Goal: Communication & Community: Participate in discussion

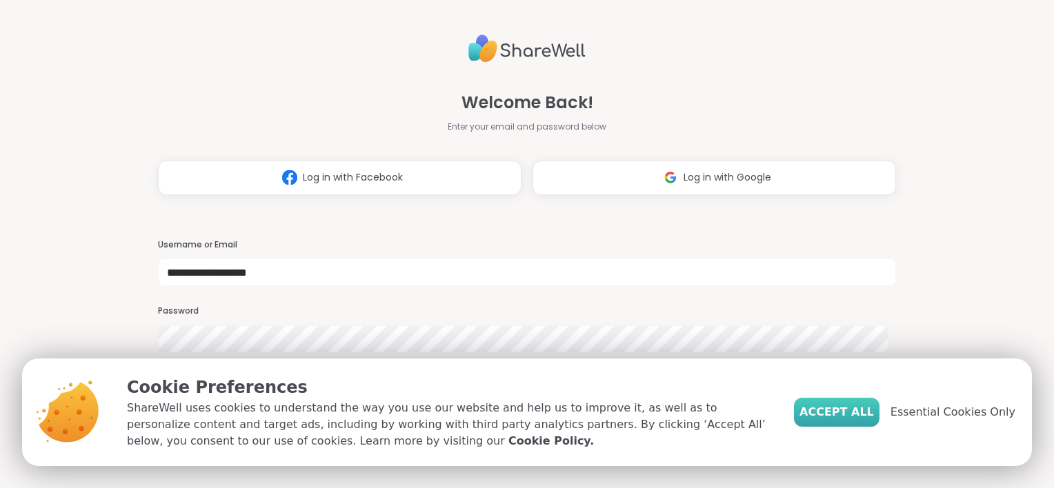
click at [832, 406] on span "Accept All" at bounding box center [836, 412] width 74 height 17
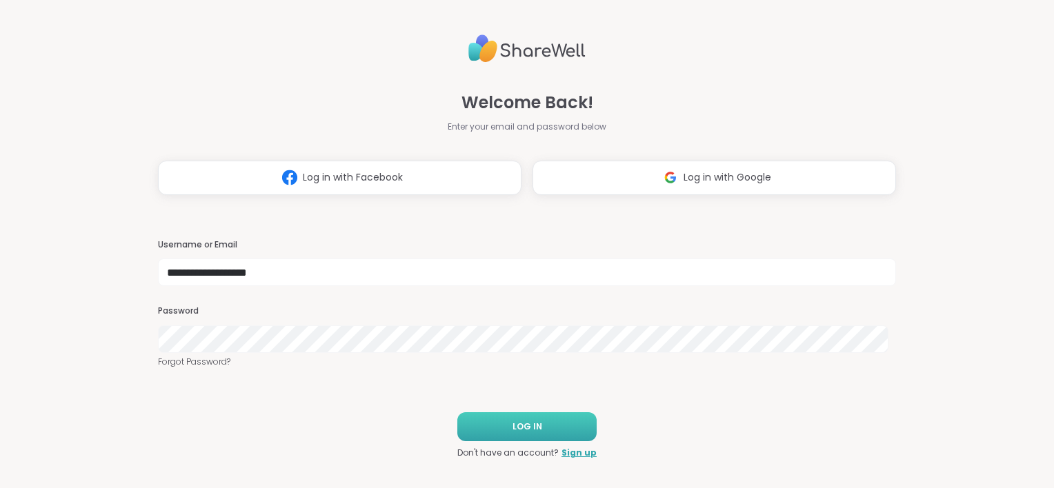
click at [544, 428] on button "LOG IN" at bounding box center [526, 426] width 139 height 29
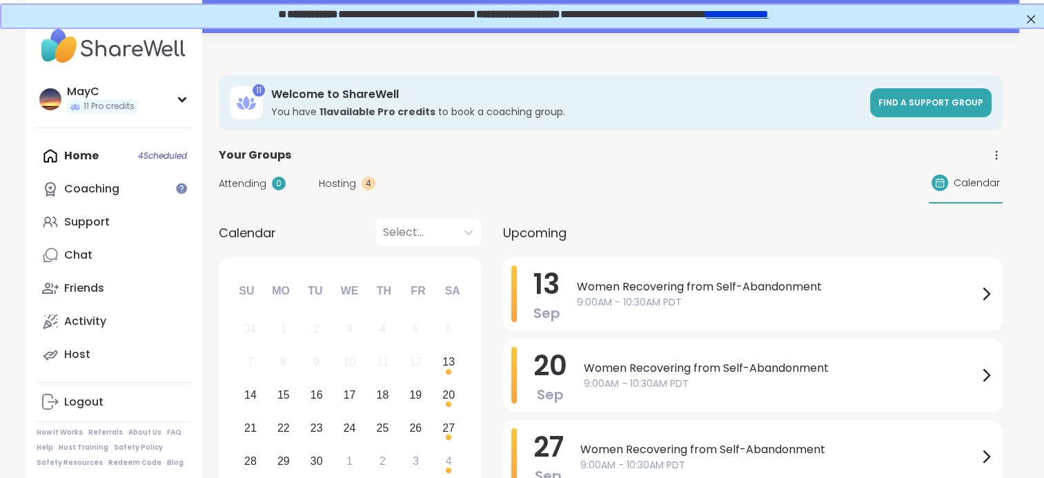
click at [114, 154] on div "Home 4 Scheduled Coaching Support Chat Friends Activity Host" at bounding box center [114, 255] width 154 height 232
click at [621, 284] on span "Women Recovering from Self-Abandonment" at bounding box center [777, 287] width 401 height 17
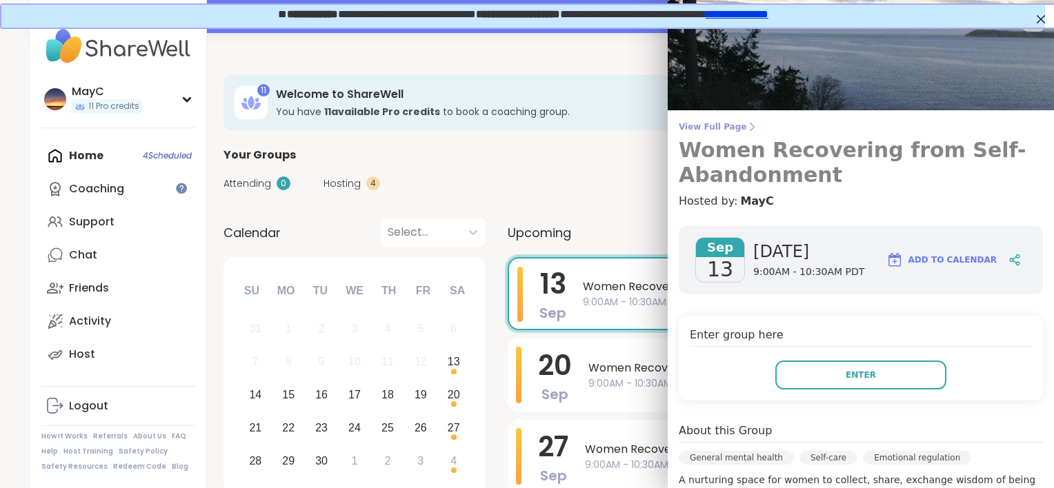
click at [680, 129] on span "View Full Page" at bounding box center [861, 126] width 364 height 11
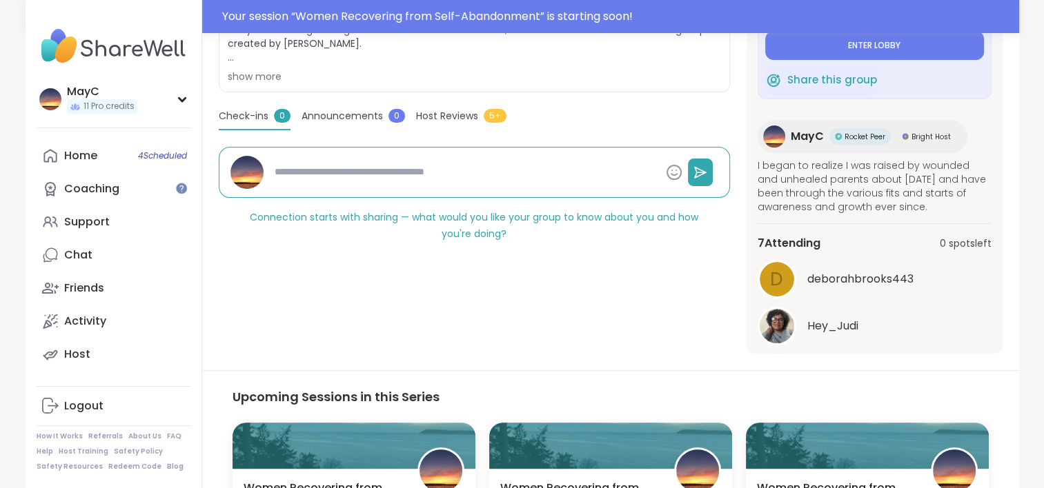
scroll to position [83, 0]
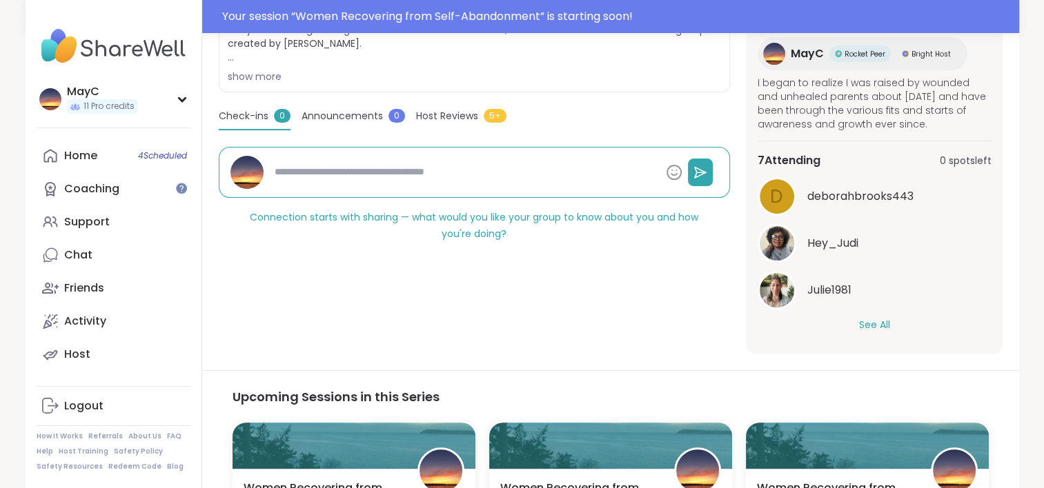
click at [872, 321] on button "See All" at bounding box center [874, 325] width 31 height 14
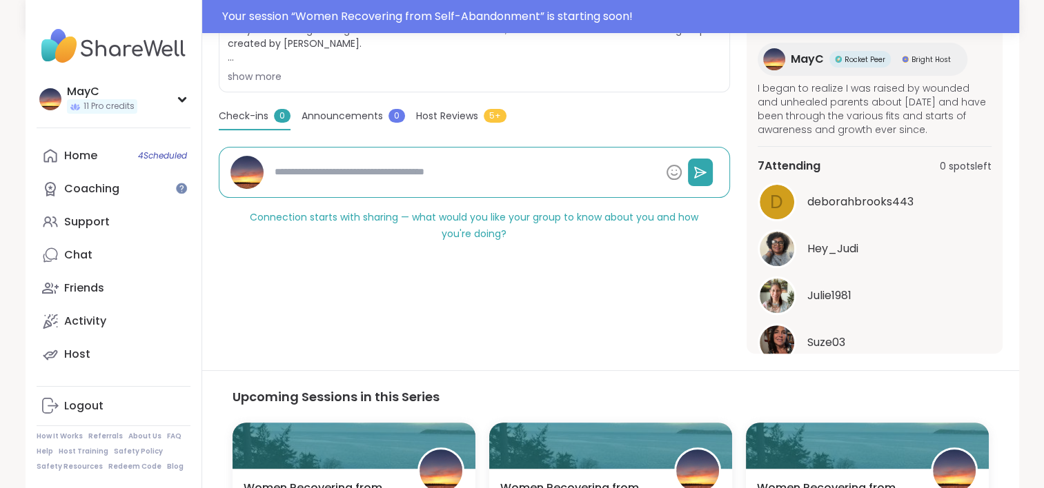
scroll to position [0, 0]
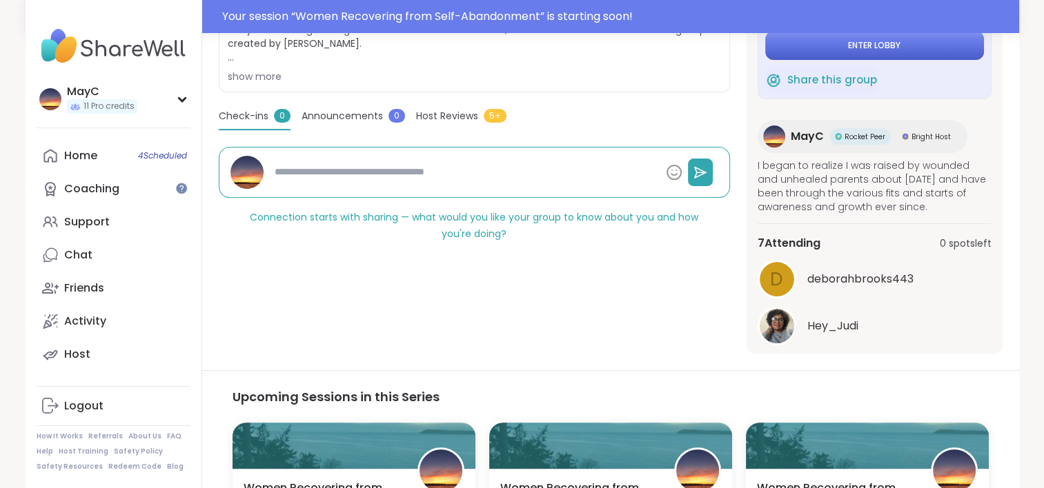
click at [857, 52] on button "Enter lobby" at bounding box center [874, 45] width 219 height 29
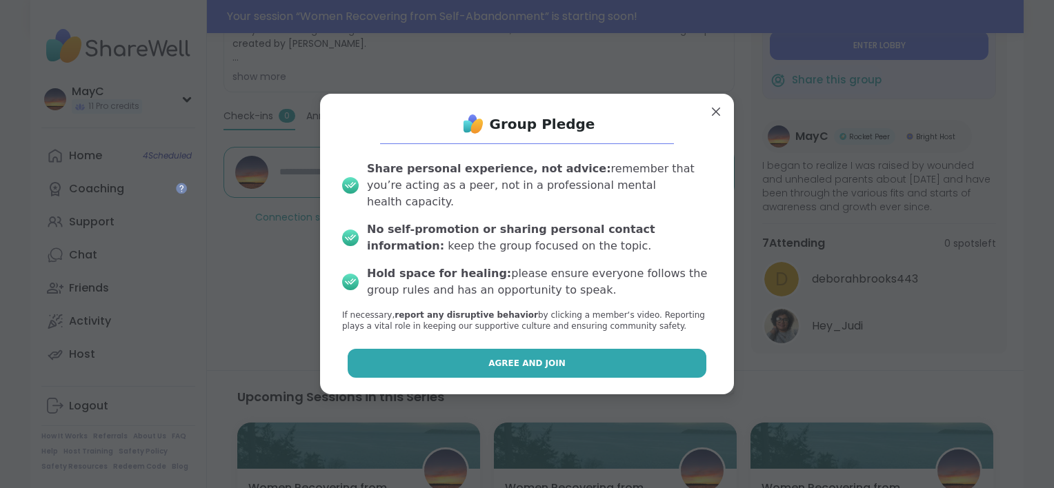
click at [568, 358] on button "Agree and Join" at bounding box center [527, 363] width 359 height 29
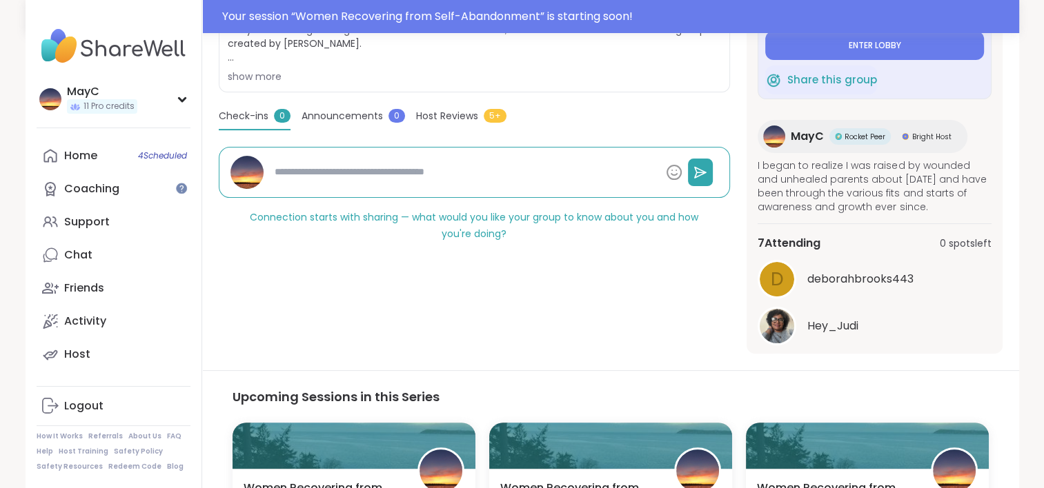
type textarea "*"
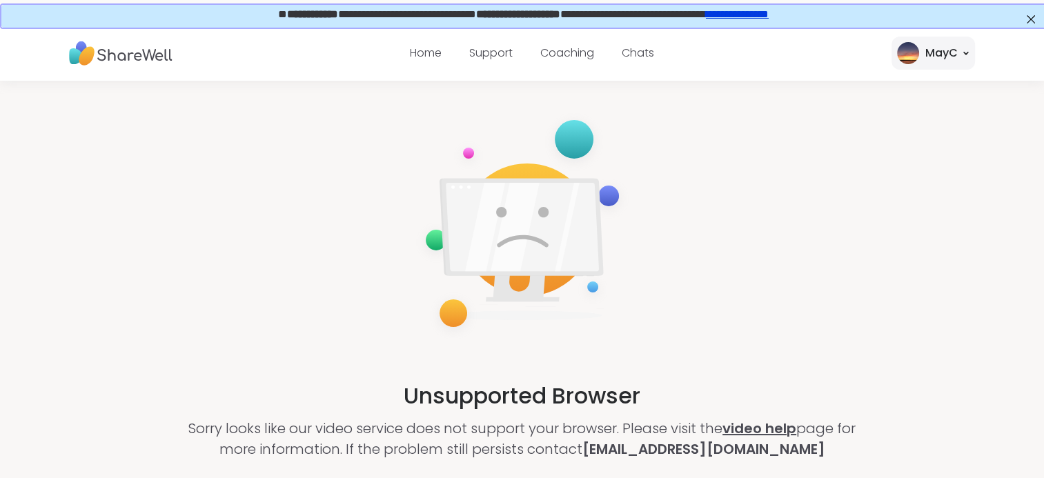
click at [757, 435] on link "video help" at bounding box center [759, 428] width 74 height 19
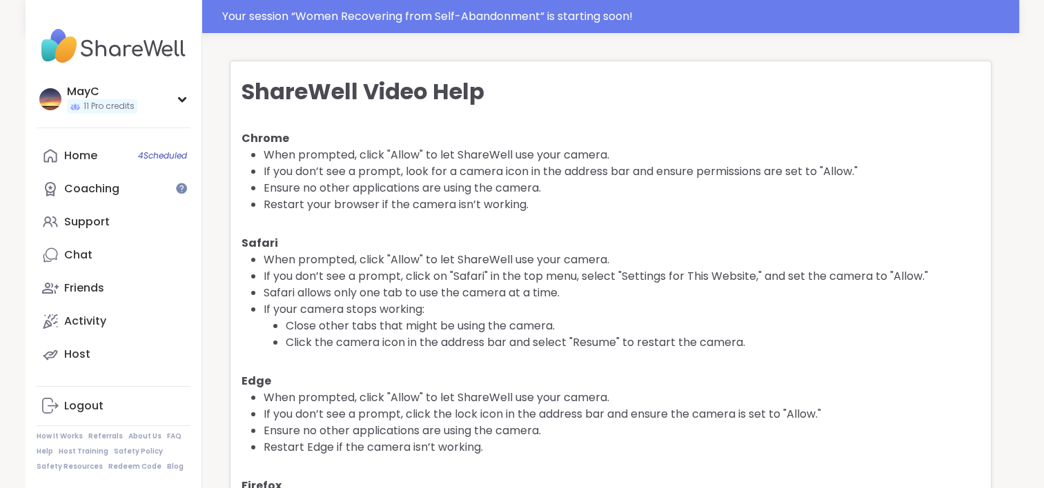
scroll to position [64, 0]
